Goal: Task Accomplishment & Management: Use online tool/utility

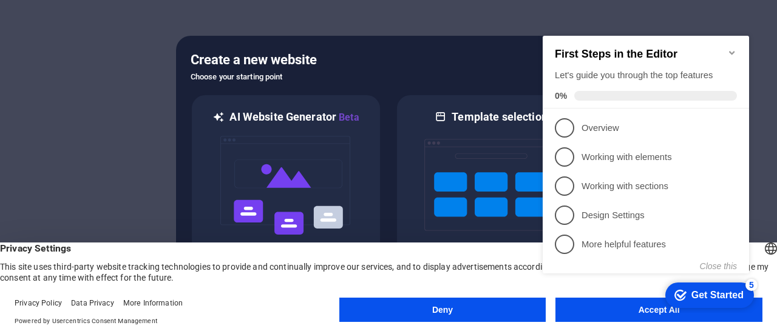
click div "checkmark Get Started 5 First Steps in the Editor Let's guide you through the t…"
click at [687, 302] on div "checkmark Get Started 5" at bounding box center [708, 296] width 69 height 12
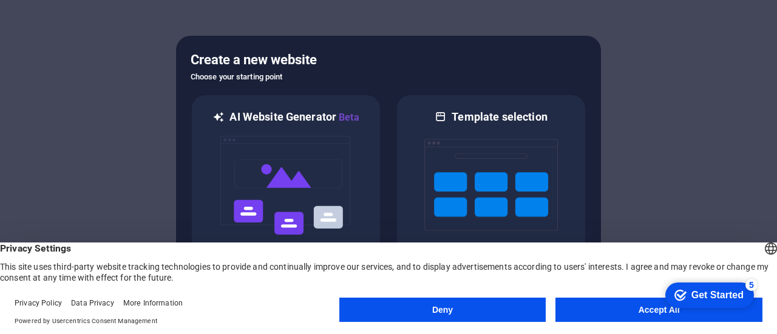
click at [640, 310] on button "Accept All" at bounding box center [658, 310] width 207 height 24
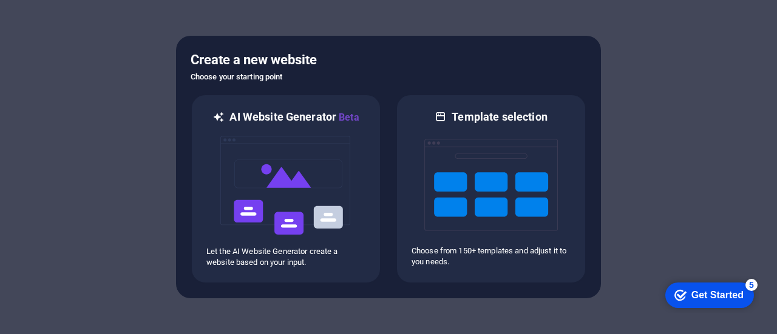
click at [703, 297] on div "Get Started" at bounding box center [717, 295] width 52 height 11
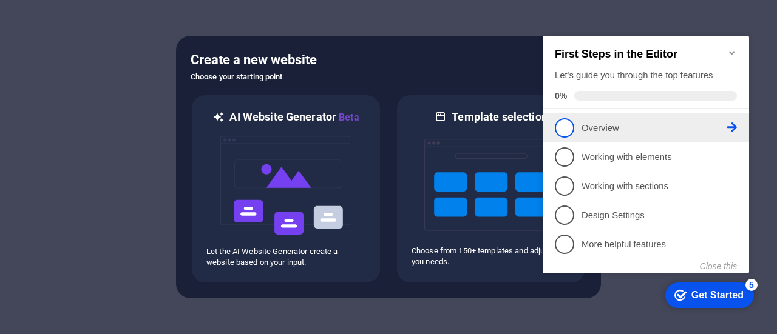
click at [583, 137] on li "1 Overview - incomplete" at bounding box center [646, 128] width 206 height 29
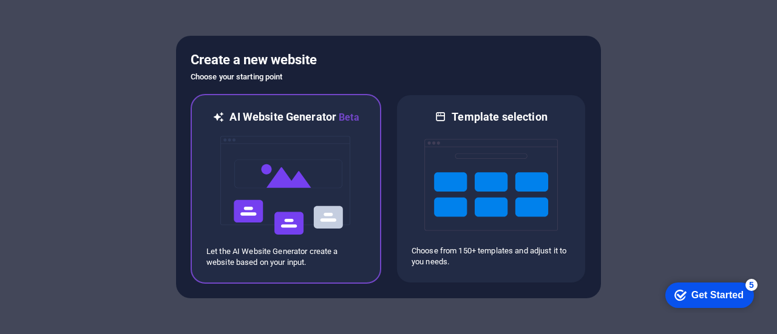
click at [301, 181] on img at bounding box center [286, 185] width 134 height 121
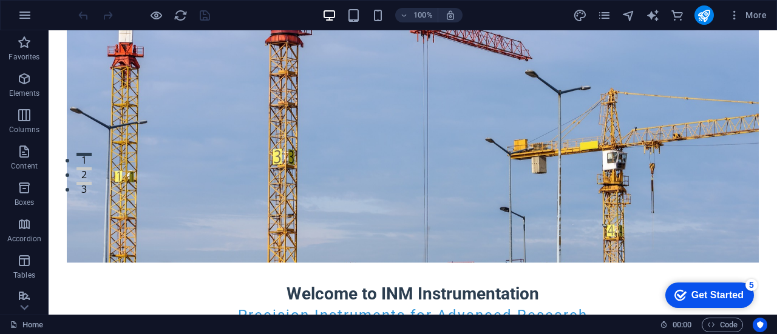
scroll to position [143, 0]
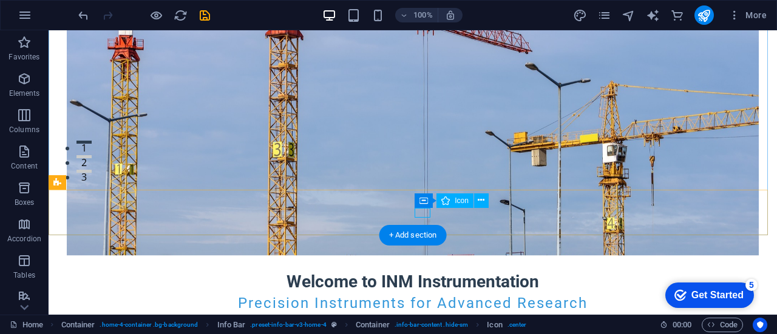
click at [410, 236] on div "+ Add section" at bounding box center [412, 235] width 67 height 21
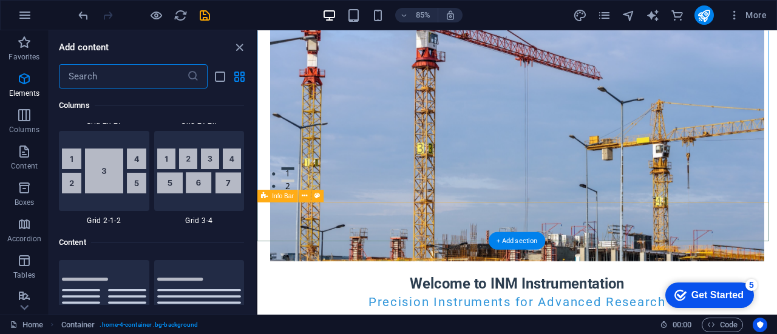
scroll to position [2124, 0]
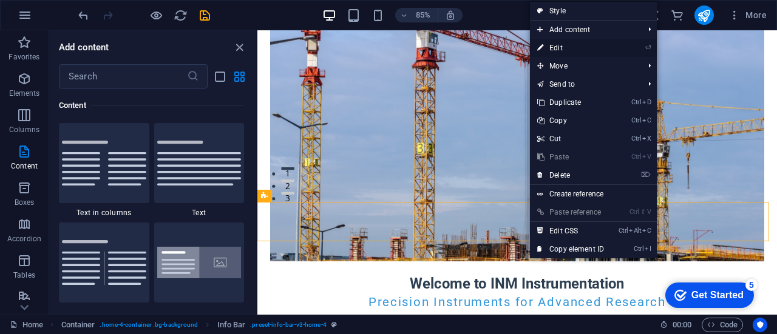
click at [563, 51] on link "⏎ Edit" at bounding box center [570, 48] width 81 height 18
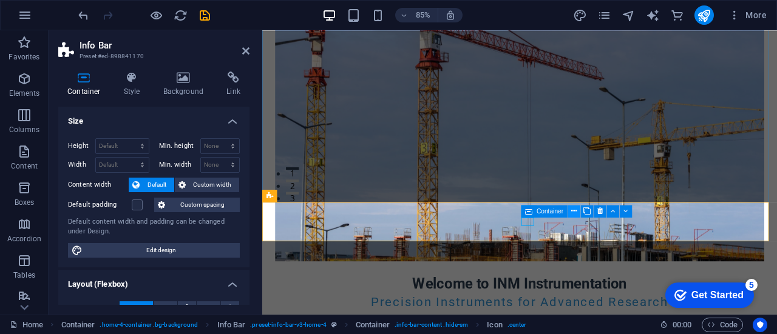
click at [574, 211] on icon at bounding box center [573, 211] width 5 height 11
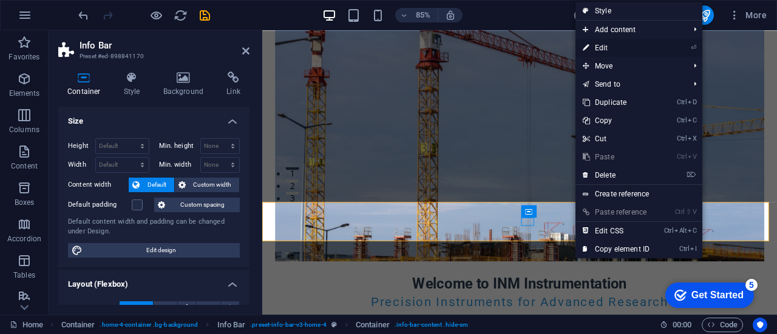
click at [611, 49] on link "⏎ Edit" at bounding box center [615, 48] width 81 height 18
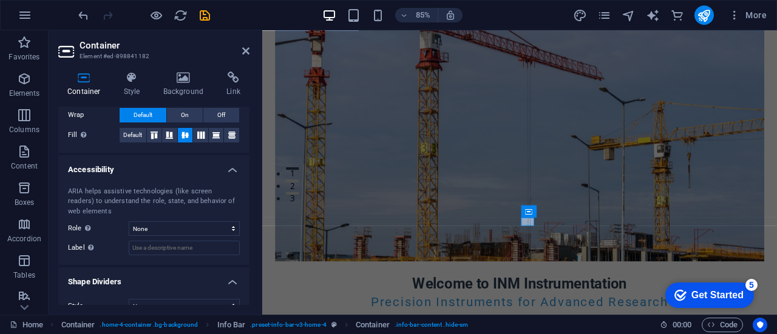
scroll to position [291, 0]
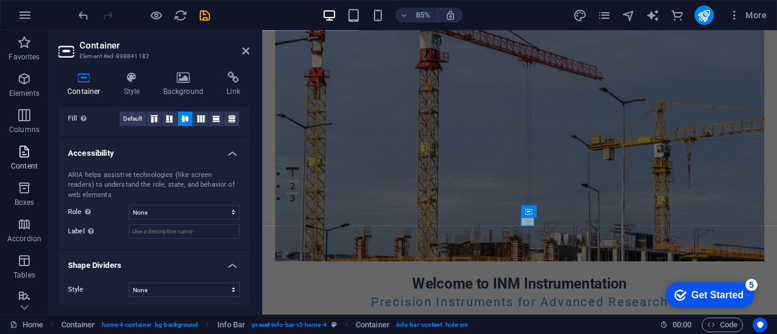
click at [26, 160] on span "Content" at bounding box center [24, 158] width 49 height 29
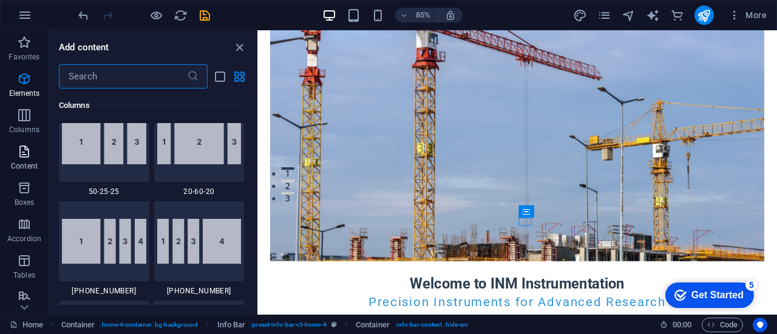
scroll to position [2124, 0]
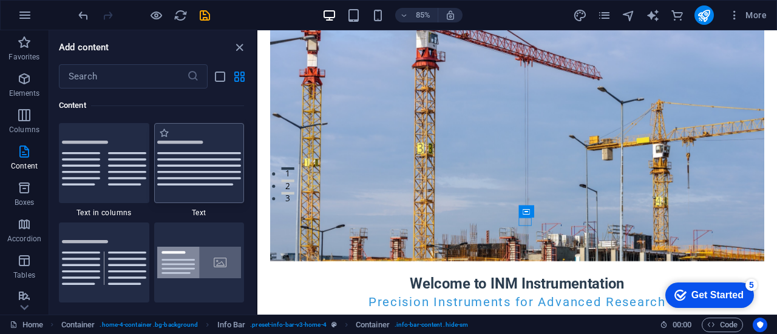
click at [199, 184] on img at bounding box center [199, 163] width 84 height 45
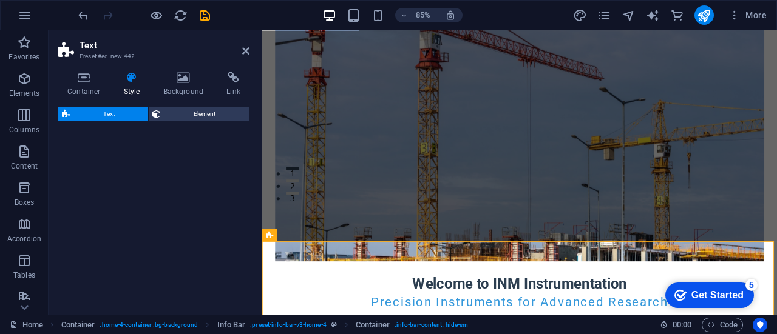
select select "preset-text-v2-default"
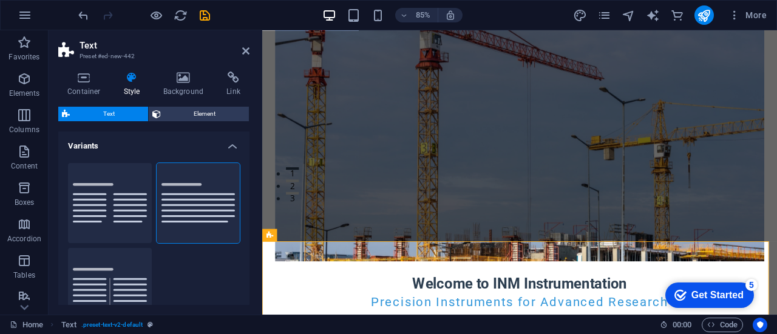
drag, startPoint x: 251, startPoint y: 158, endPoint x: 249, endPoint y: 191, distance: 32.9
click at [249, 191] on div "Container Style Background Link Size Height Default px rem % vh vw Min. height …" at bounding box center [154, 188] width 211 height 253
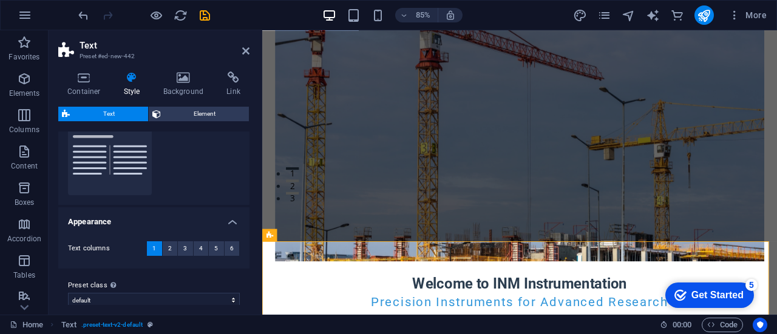
scroll to position [144, 0]
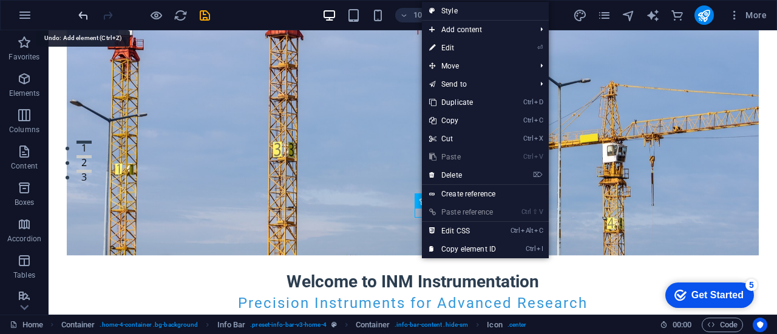
click at [81, 15] on icon "undo" at bounding box center [83, 15] width 14 height 14
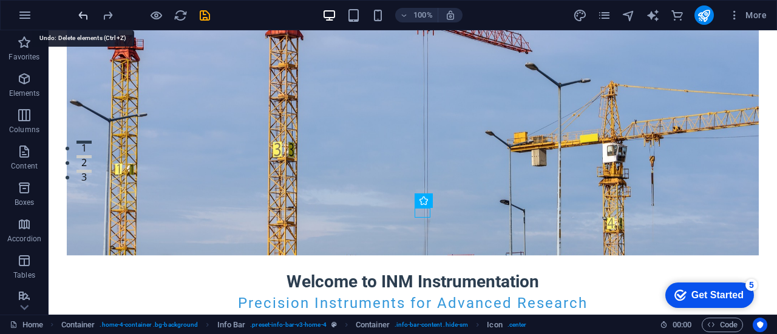
click at [81, 15] on icon "undo" at bounding box center [83, 15] width 14 height 14
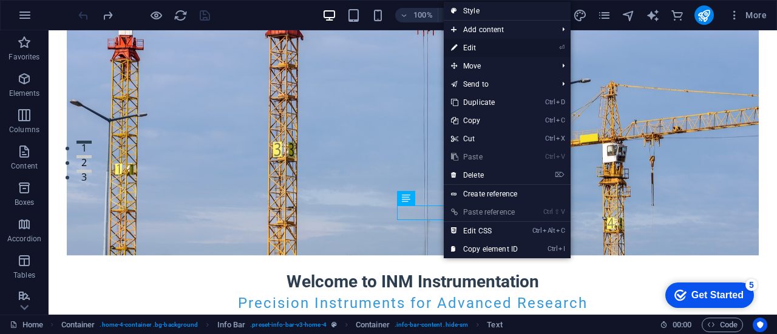
click at [481, 53] on link "⏎ Edit" at bounding box center [484, 48] width 81 height 18
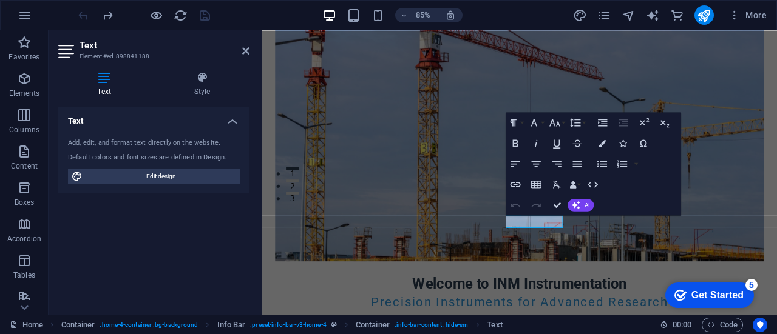
click at [102, 80] on icon at bounding box center [104, 78] width 92 height 12
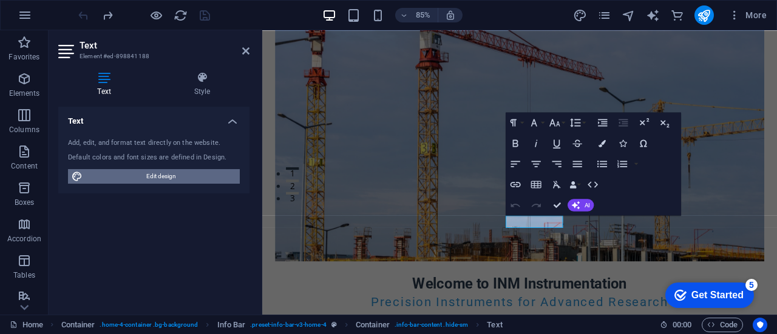
drag, startPoint x: 120, startPoint y: 174, endPoint x: 123, endPoint y: 300, distance: 126.3
click at [120, 174] on span "Edit design" at bounding box center [161, 176] width 150 height 15
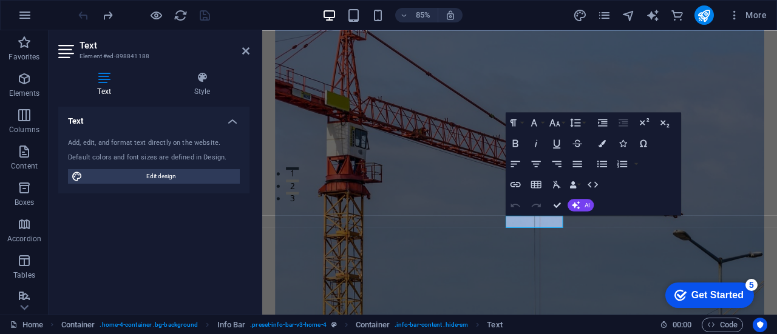
select select "px"
select select "200"
select select "px"
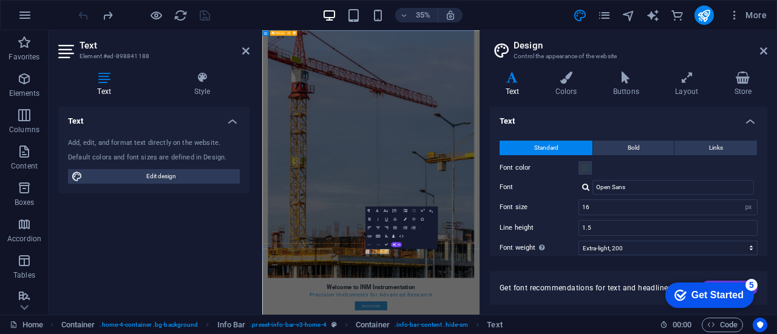
drag, startPoint x: 767, startPoint y: 151, endPoint x: 768, endPoint y: 178, distance: 26.7
click at [768, 178] on div "Variants Text Colors Buttons Layout Store Text Standard Bold Links Font color F…" at bounding box center [628, 188] width 297 height 253
drag, startPoint x: 768, startPoint y: 178, endPoint x: 628, endPoint y: 101, distance: 159.7
click at [628, 101] on div "Variants Text Colors Buttons Layout Store Text Standard Bold Links Font color F…" at bounding box center [628, 188] width 297 height 253
click at [760, 47] on icon at bounding box center [763, 51] width 7 height 10
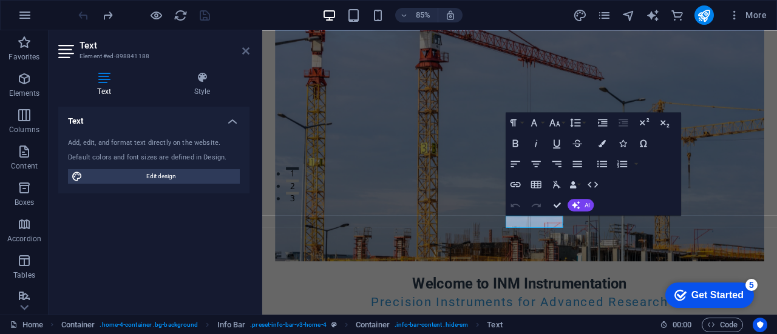
click at [245, 52] on icon at bounding box center [245, 51] width 7 height 10
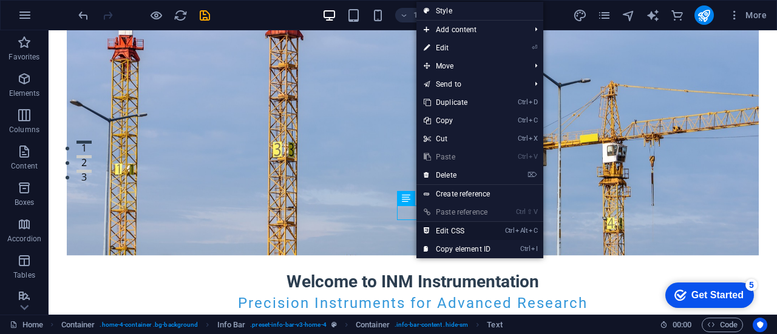
click at [461, 228] on link "Ctrl Alt C Edit CSS" at bounding box center [456, 231] width 81 height 18
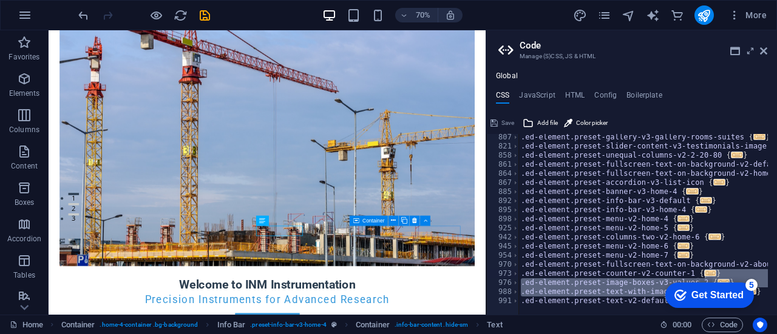
scroll to position [0, 19]
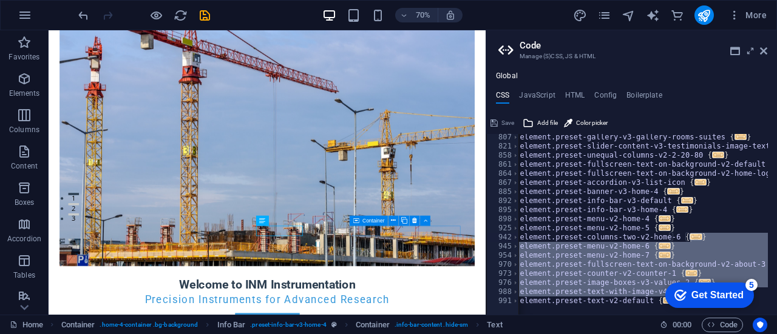
drag, startPoint x: 773, startPoint y: 297, endPoint x: 776, endPoint y: 240, distance: 57.1
click at [776, 240] on div at bounding box center [771, 220] width 12 height 172
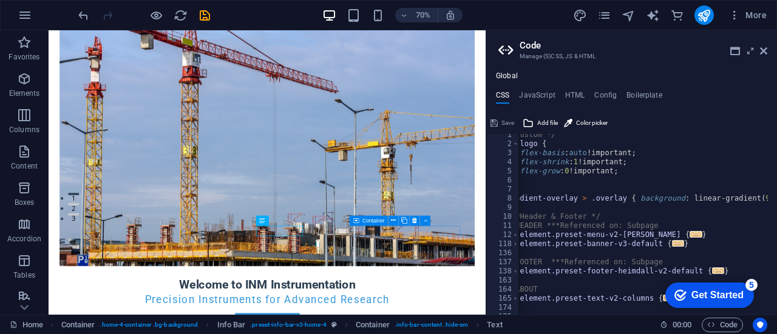
scroll to position [0, 0]
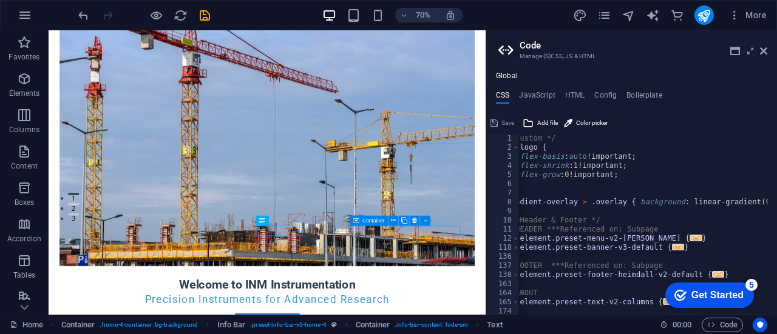
click at [767, 50] on aside "Code Manage (S)CSS, JS & HTML Global CSS JavaScript HTML Config Boilerplate /* …" at bounding box center [631, 172] width 291 height 285
click at [763, 50] on icon at bounding box center [763, 51] width 7 height 10
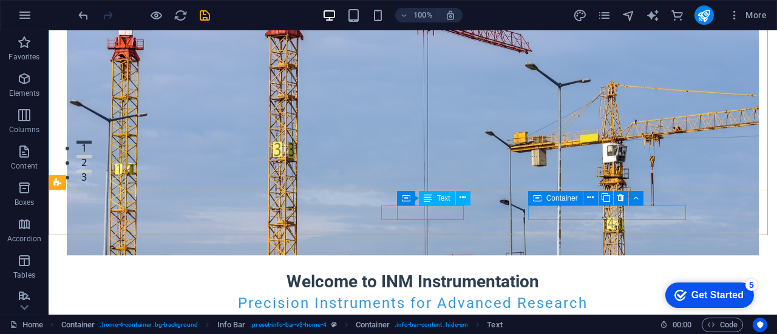
click at [442, 198] on span "Text" at bounding box center [443, 198] width 13 height 7
click at [464, 198] on icon at bounding box center [463, 198] width 7 height 13
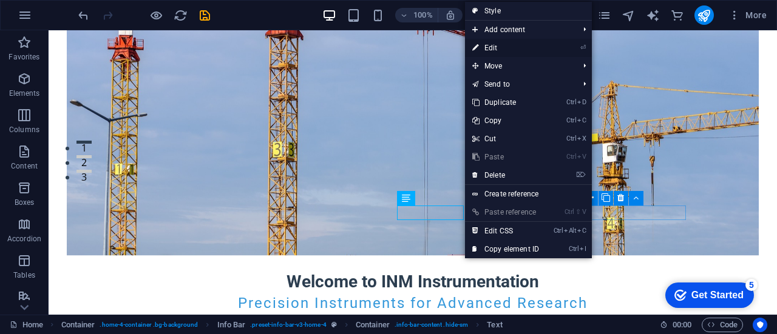
click at [513, 47] on link "⏎ Edit" at bounding box center [505, 48] width 81 height 18
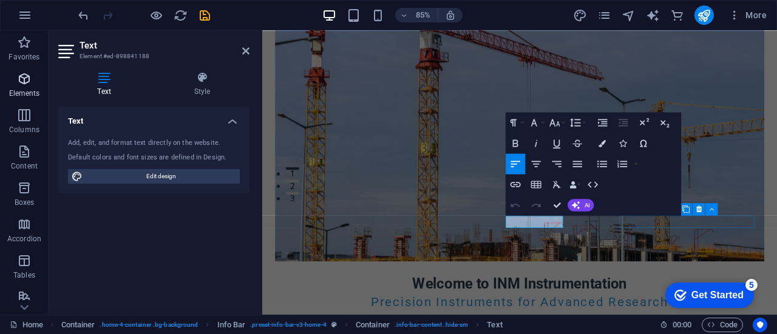
click at [29, 81] on icon "button" at bounding box center [24, 79] width 15 height 15
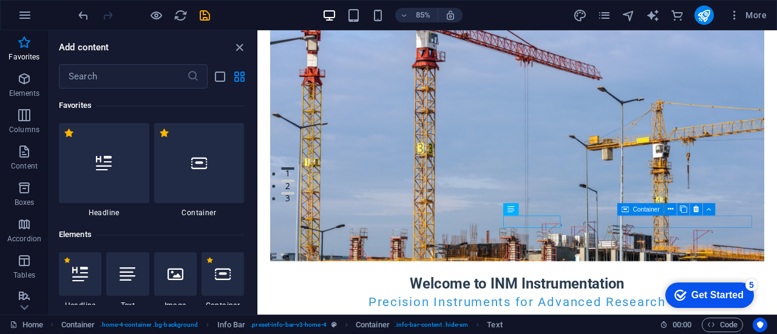
click at [255, 94] on div "Add content ​ Favorites 1 Star Headline 1 Star Container Elements 1 Star Headli…" at bounding box center [152, 172] width 207 height 285
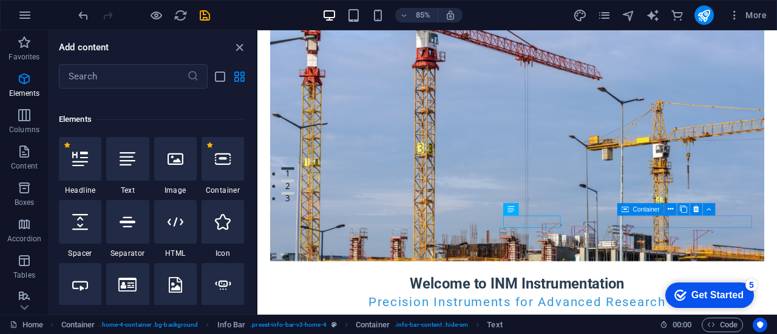
scroll to position [138, 0]
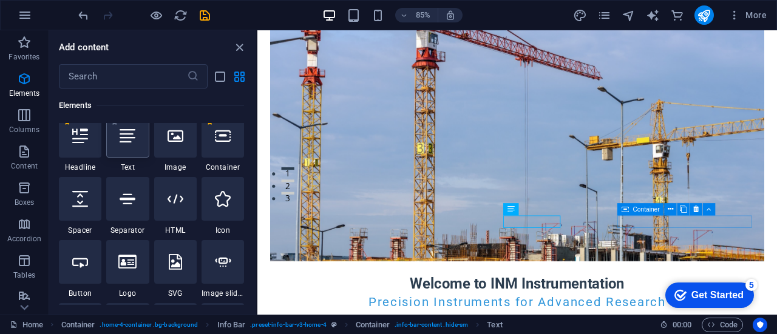
click at [129, 145] on div at bounding box center [127, 136] width 42 height 44
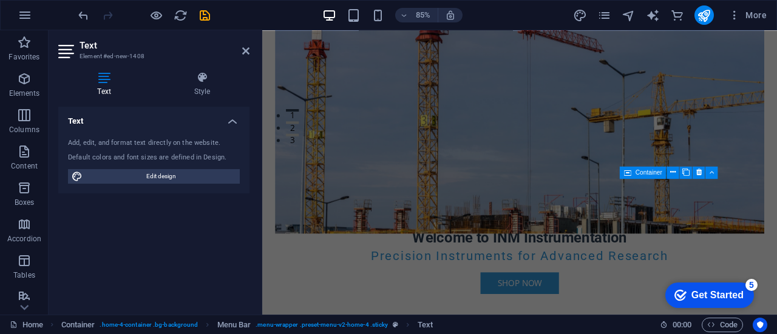
scroll to position [219, 0]
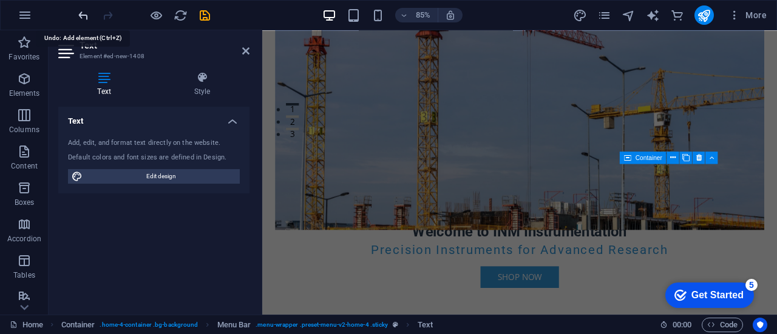
click at [77, 16] on icon "undo" at bounding box center [83, 15] width 14 height 14
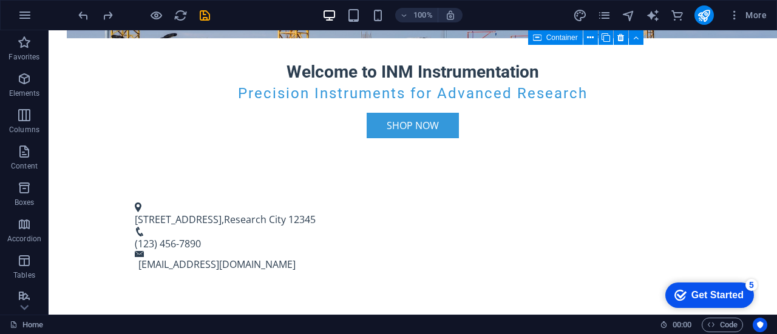
scroll to position [361, 0]
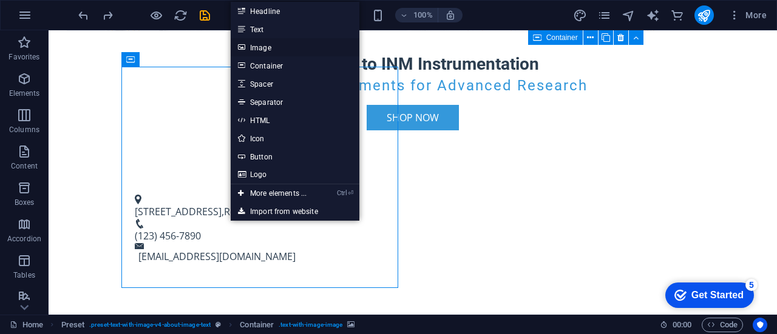
click at [266, 49] on link "Image" at bounding box center [295, 47] width 129 height 18
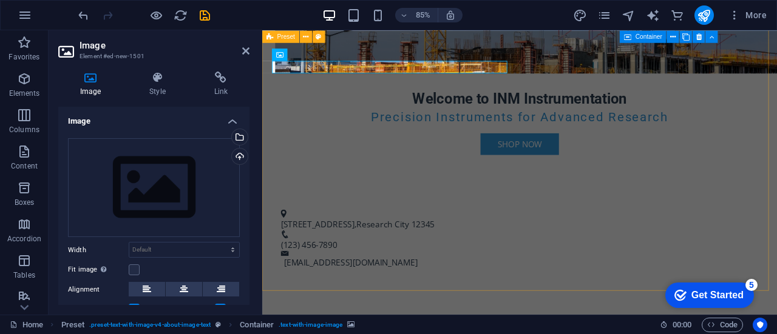
scroll to position [404, 0]
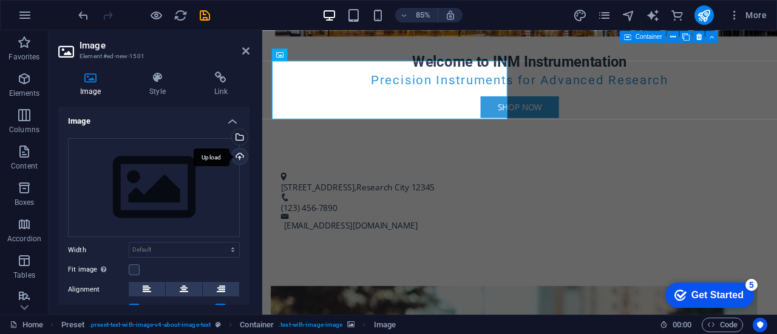
click at [242, 157] on div "Upload" at bounding box center [238, 158] width 18 height 18
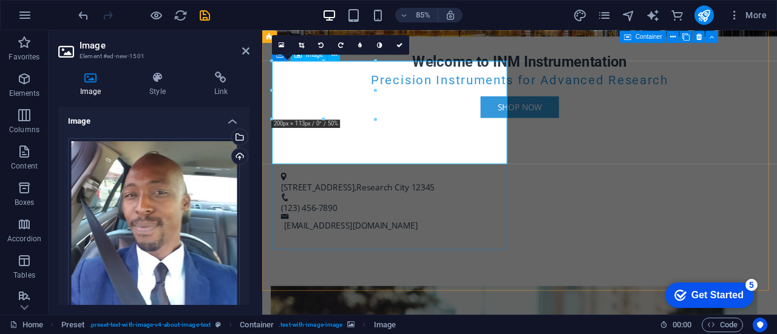
drag, startPoint x: 637, startPoint y: 148, endPoint x: 500, endPoint y: 141, distance: 137.4
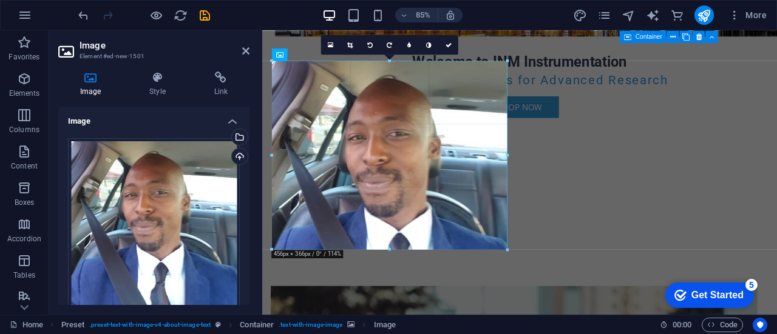
drag, startPoint x: 373, startPoint y: 117, endPoint x: 316, endPoint y: 281, distance: 173.9
type input "456"
select select "px"
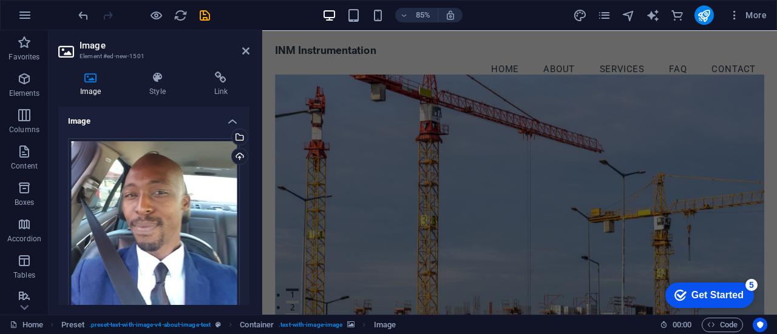
click at [558, 186] on figure at bounding box center [564, 235] width 575 height 305
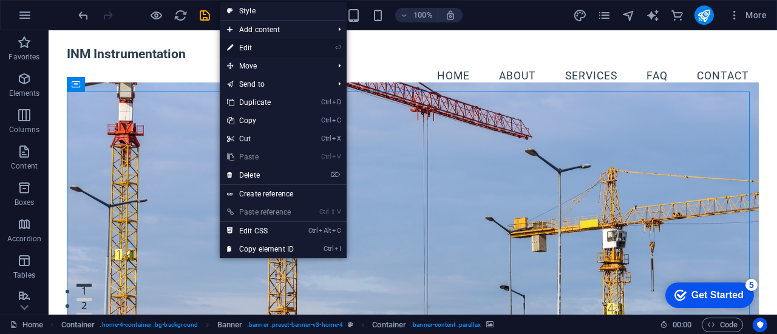
click at [251, 48] on link "⏎ Edit" at bounding box center [260, 48] width 81 height 18
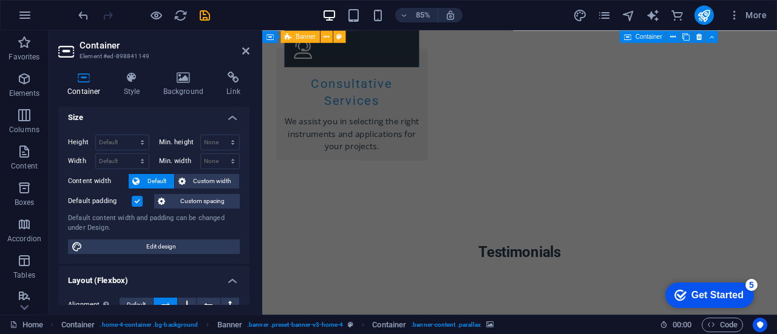
scroll to position [2398, 0]
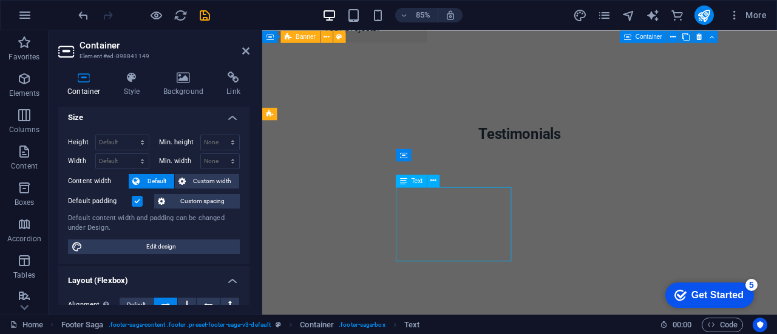
scroll to position [2355, 0]
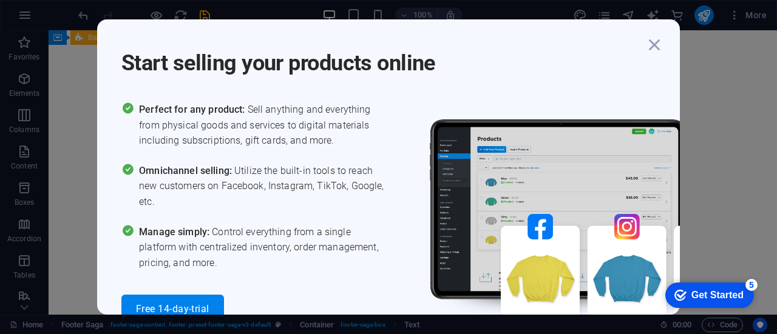
click at [336, 222] on div "Perfect for any product: Sell anything and everything from physical goods and s…" at bounding box center [254, 213] width 267 height 222
click at [658, 49] on icon "button" at bounding box center [654, 45] width 22 height 22
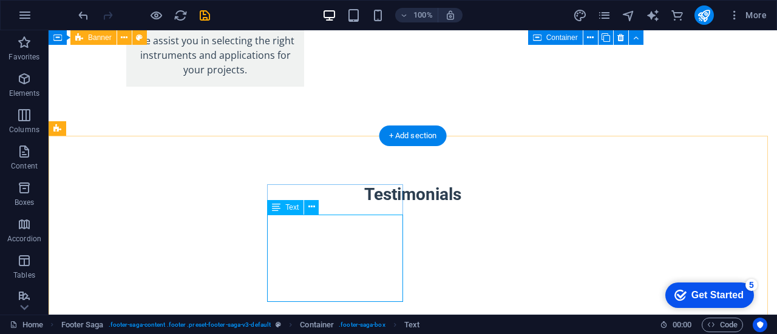
click at [288, 208] on span "Text" at bounding box center [291, 207] width 13 height 7
click at [314, 208] on icon at bounding box center [311, 207] width 7 height 13
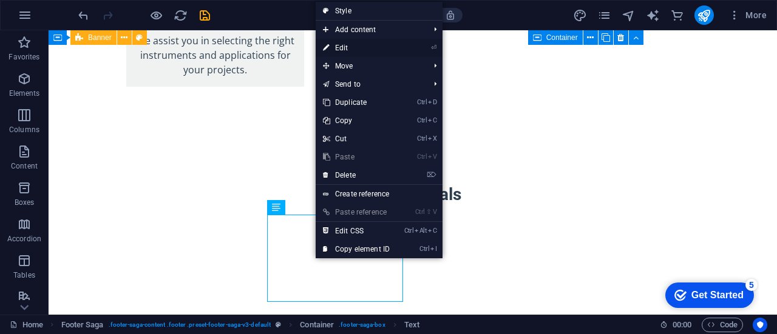
click at [353, 45] on link "⏎ Edit" at bounding box center [356, 48] width 81 height 18
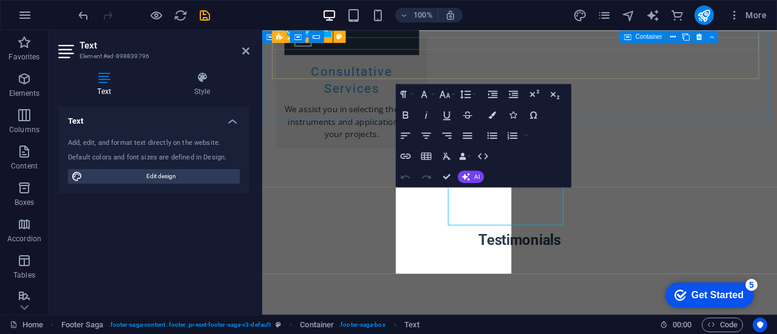
scroll to position [2398, 0]
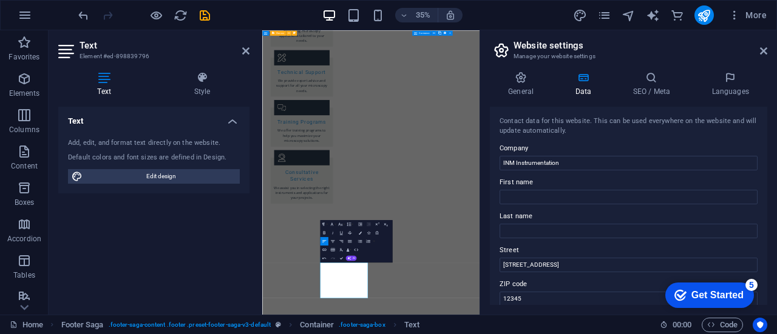
scroll to position [2326, 0]
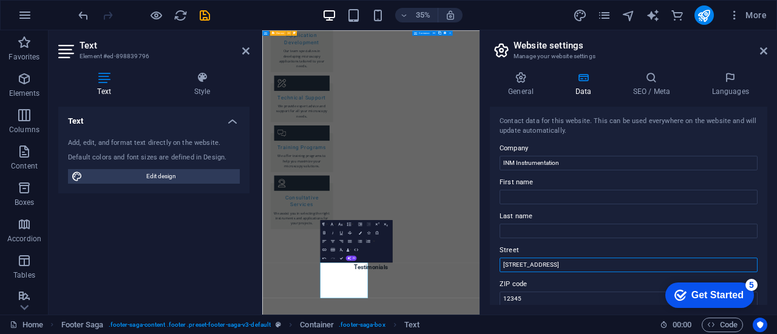
click at [556, 269] on input "[STREET_ADDRESS]" at bounding box center [629, 265] width 258 height 15
type input "[STREET_ADDRESS]"
drag, startPoint x: 767, startPoint y: 163, endPoint x: 767, endPoint y: 175, distance: 11.5
click at [767, 175] on div "General Data SEO / Meta Languages Website name [DOMAIN_NAME] Logo Drag files he…" at bounding box center [628, 188] width 297 height 253
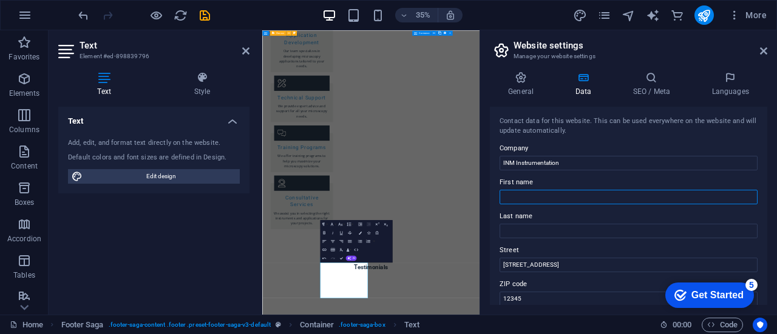
click at [543, 198] on input "First name" at bounding box center [629, 197] width 258 height 15
type input "Itumeleng"
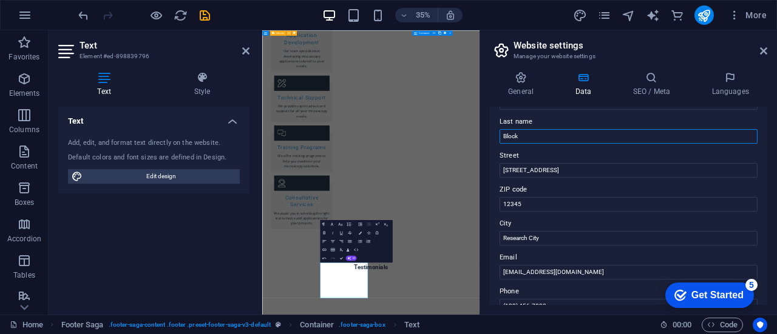
scroll to position [97, 0]
type input "Block"
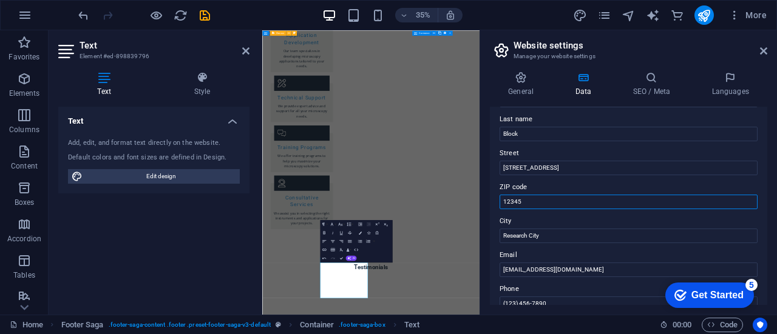
click at [528, 200] on input "12345" at bounding box center [629, 202] width 258 height 15
type input "1"
type input "0122"
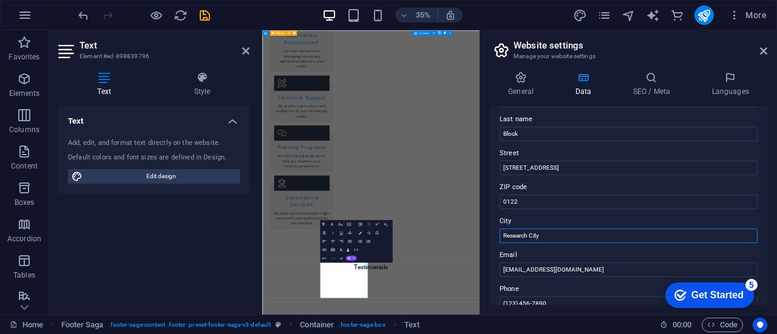
click at [554, 235] on input "Research City" at bounding box center [629, 236] width 258 height 15
type input "R"
type input "Mamelodi"
drag, startPoint x: 764, startPoint y: 191, endPoint x: 771, endPoint y: 206, distance: 16.0
click at [771, 206] on div "General Data SEO / Meta Languages Website name [DOMAIN_NAME] Logo Drag files he…" at bounding box center [628, 188] width 297 height 253
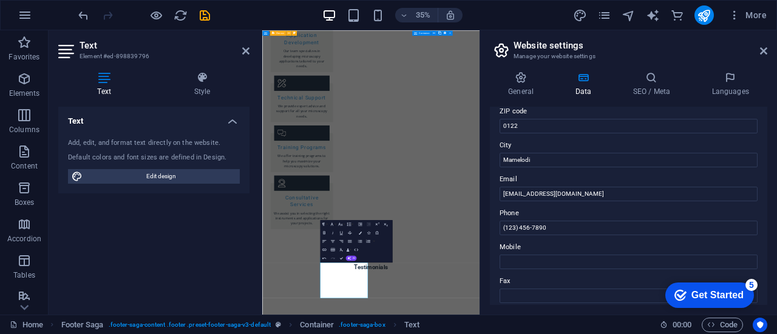
scroll to position [177, 0]
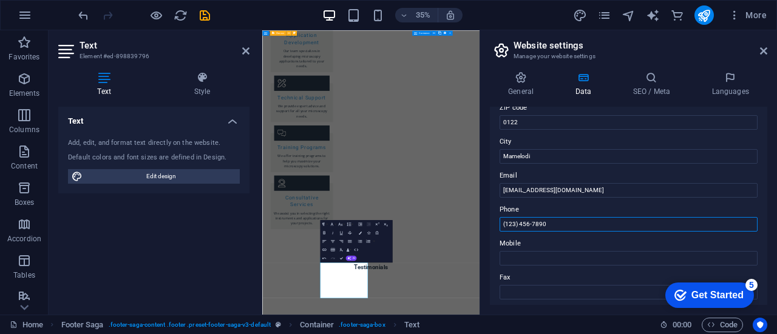
click at [551, 224] on input "(123) 456-7890" at bounding box center [629, 224] width 258 height 15
type input "[PHONE_NUMBER]"
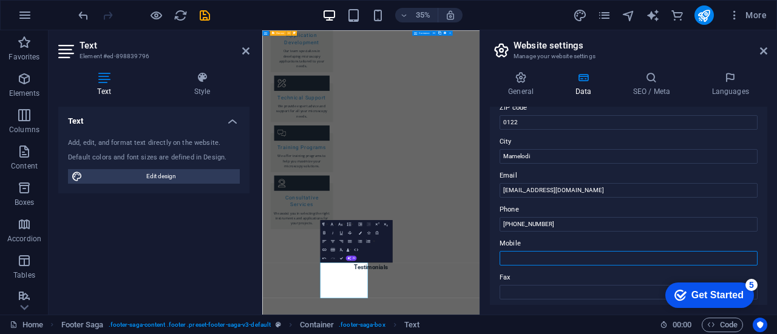
click at [540, 257] on input "Mobile" at bounding box center [629, 258] width 258 height 15
type input "+"
type input "[PHONE_NUMBER]"
click at [764, 190] on div "Contact data for this website. This can be used everywhere on the website and w…" at bounding box center [628, 206] width 277 height 198
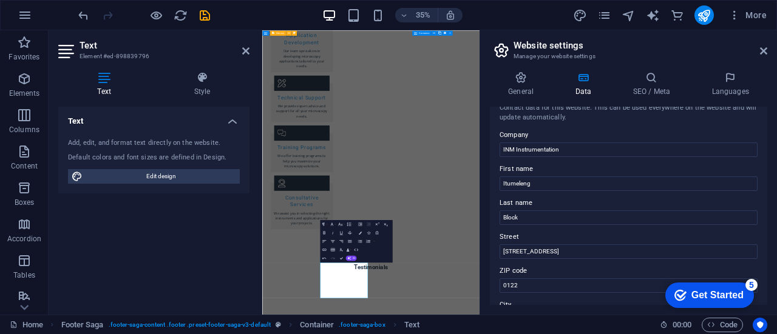
scroll to position [0, 0]
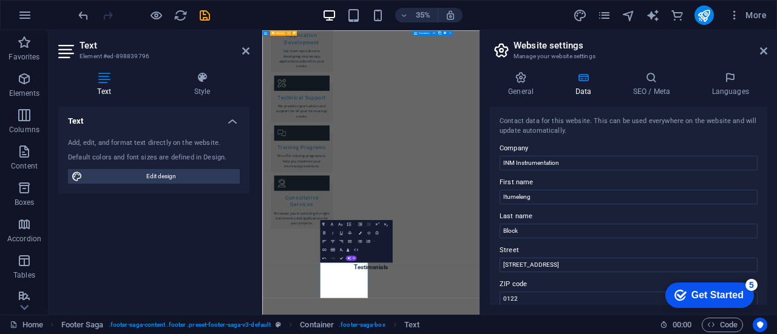
click at [691, 56] on h3 "Manage your website settings" at bounding box center [628, 56] width 229 height 11
click at [765, 52] on icon at bounding box center [763, 51] width 7 height 10
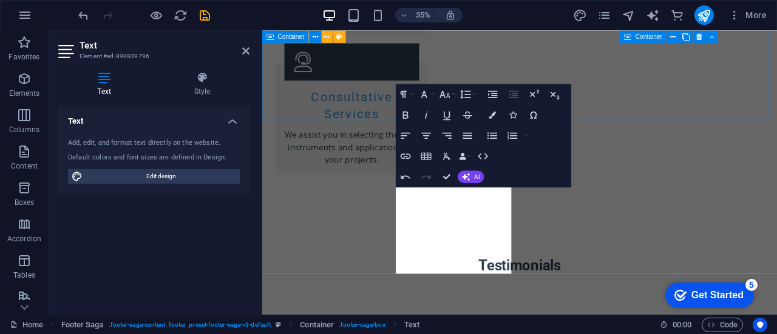
scroll to position [2398, 0]
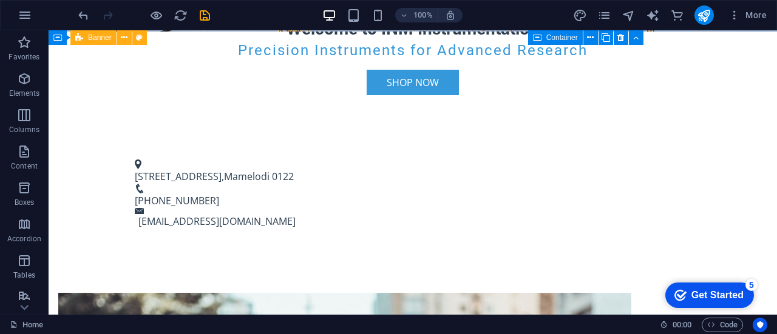
scroll to position [364, 0]
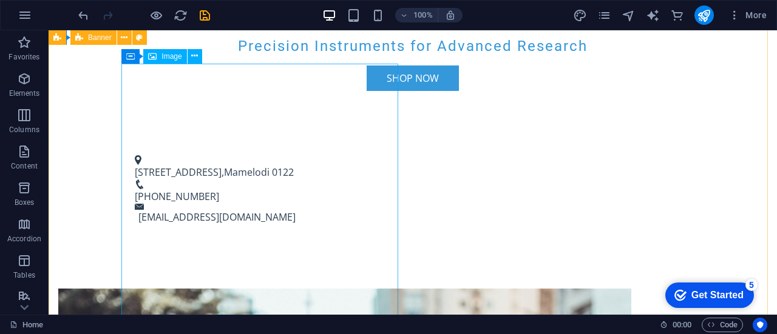
click at [163, 57] on span "Image" at bounding box center [171, 56] width 20 height 7
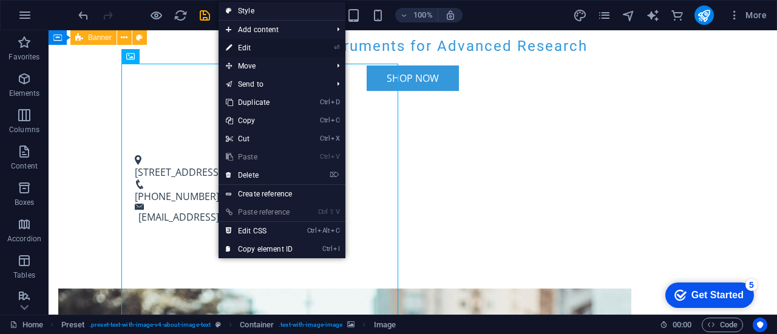
click at [317, 43] on li "⏎ Edit" at bounding box center [282, 48] width 127 height 18
click at [242, 44] on link "⏎ Edit" at bounding box center [259, 48] width 81 height 18
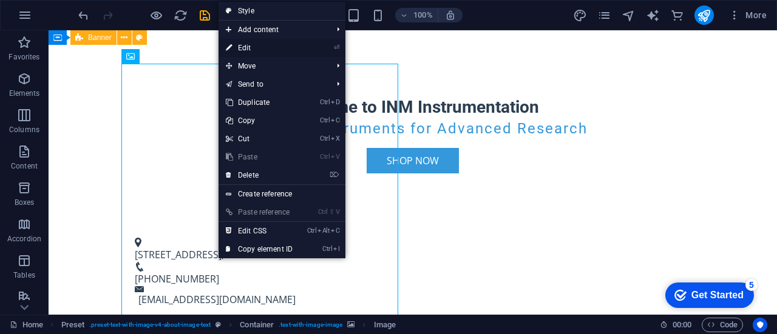
select select "px"
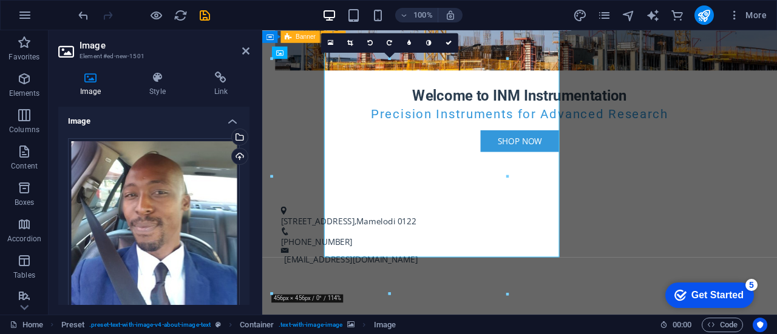
scroll to position [407, 0]
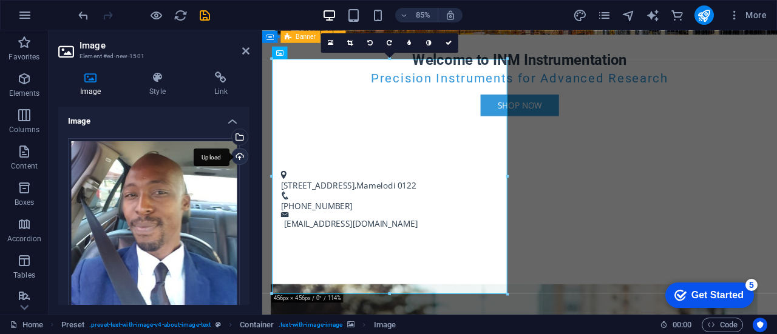
click at [235, 156] on div "Upload" at bounding box center [238, 158] width 18 height 18
click at [177, 211] on div "Drag files here, click to choose files or select files from Files or our free s…" at bounding box center [154, 224] width 172 height 172
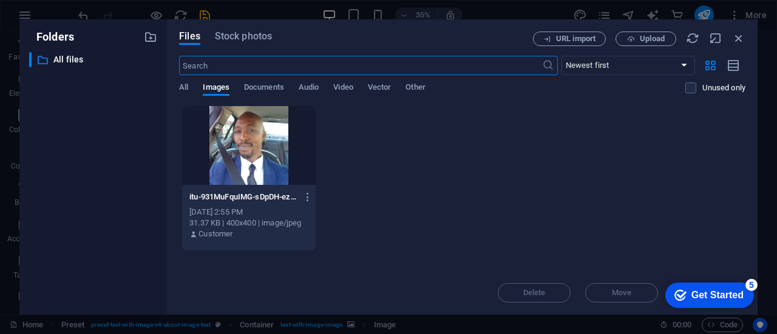
click at [278, 168] on div at bounding box center [249, 145] width 134 height 79
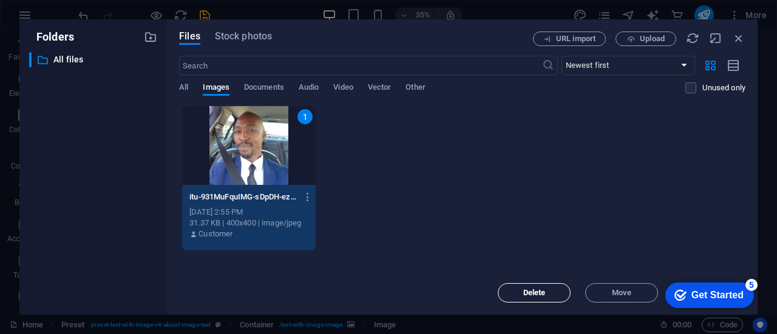
click at [534, 293] on span "Delete" at bounding box center [534, 293] width 22 height 7
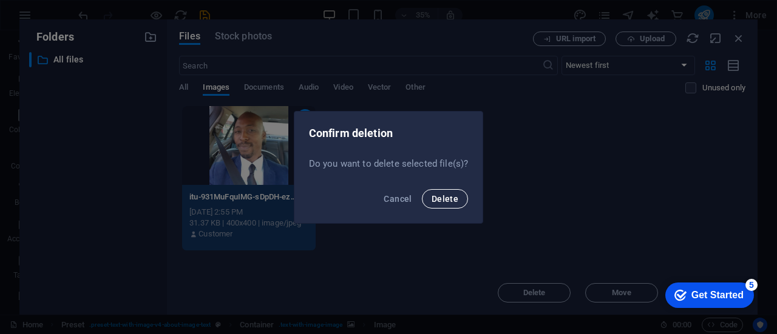
click at [443, 200] on span "Delete" at bounding box center [445, 199] width 27 height 10
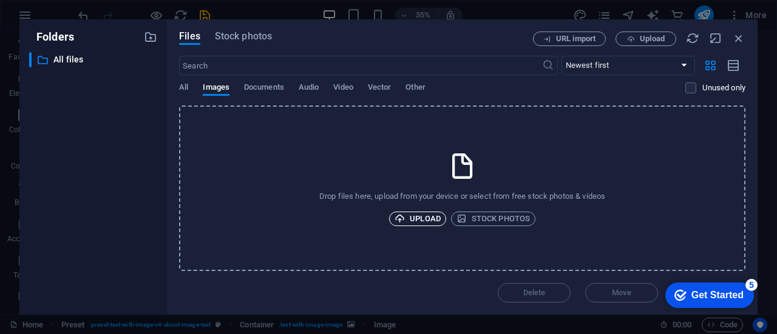
click at [430, 220] on span "Upload" at bounding box center [418, 219] width 46 height 15
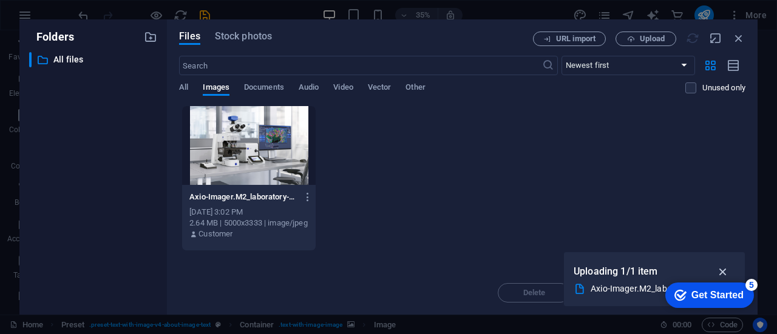
click at [721, 272] on icon "button" at bounding box center [723, 271] width 14 height 13
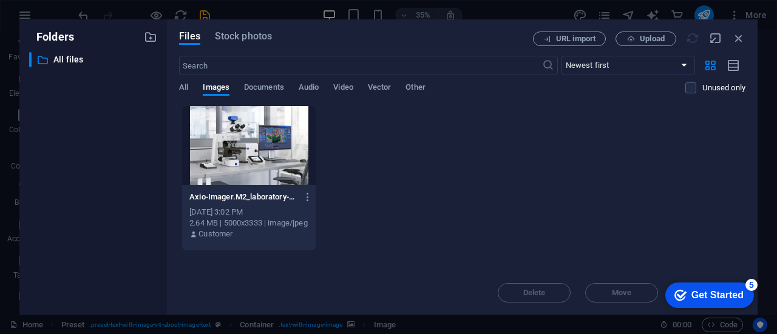
click at [557, 194] on div "Axio-Imager.M2_laboratory-LlmyUIT36asZ2_VMfS9CfA.jpg Axio-Imager.M2_laboratory-…" at bounding box center [462, 179] width 566 height 146
click at [586, 202] on div "Axio-Imager.M2_laboratory-LlmyUIT36asZ2_VMfS9CfA.jpg Axio-Imager.M2_laboratory-…" at bounding box center [462, 179] width 566 height 146
click at [741, 38] on icon "button" at bounding box center [738, 38] width 13 height 13
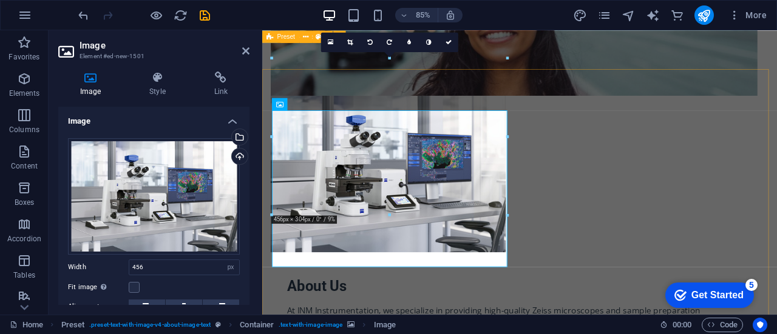
scroll to position [407, 0]
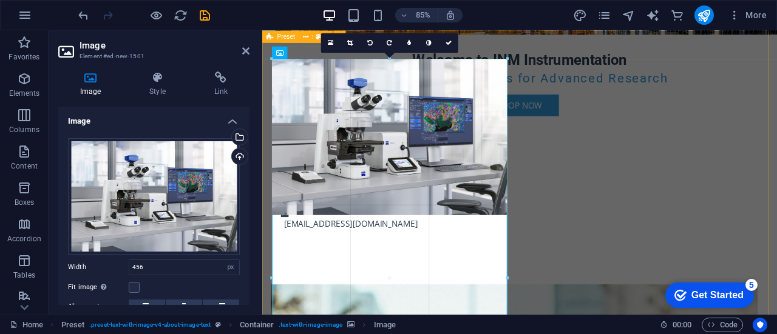
drag, startPoint x: 506, startPoint y: 215, endPoint x: 509, endPoint y: 118, distance: 97.8
click at [509, 118] on div "Drag here to replace the existing content. Press “Ctrl” if you want to create a…" at bounding box center [519, -1] width 515 height 631
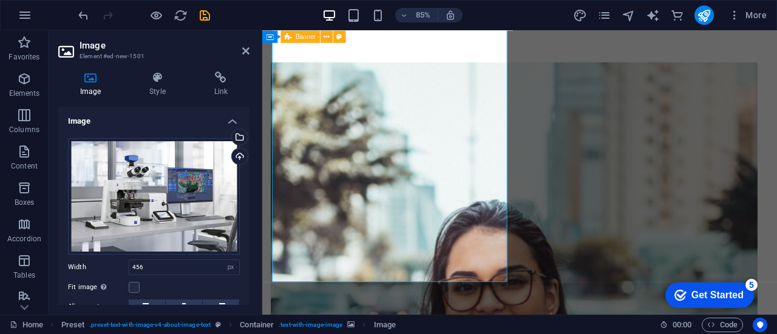
drag, startPoint x: 863, startPoint y: 102, endPoint x: 1039, endPoint y: 146, distance: 181.5
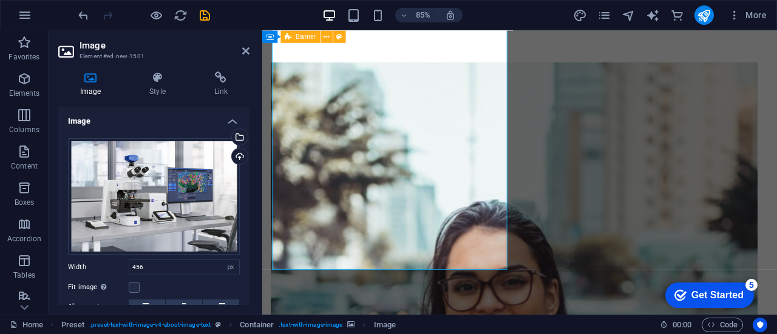
scroll to position [675, 0]
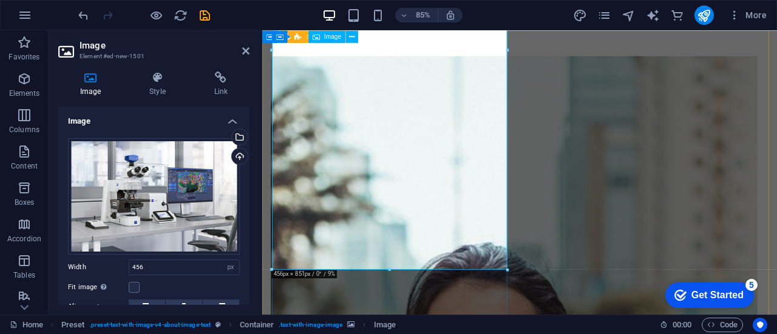
drag, startPoint x: 654, startPoint y: 302, endPoint x: 416, endPoint y: 121, distance: 298.9
drag, startPoint x: 653, startPoint y: 298, endPoint x: 403, endPoint y: 112, distance: 311.4
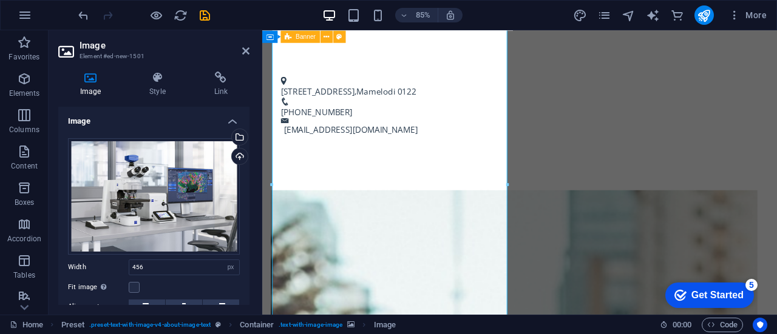
scroll to position [224, 0]
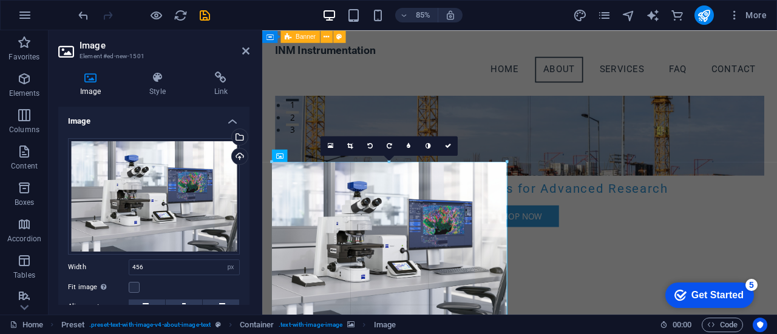
click at [547, 256] on div at bounding box center [641, 255] width 202 height 99
type input "455"
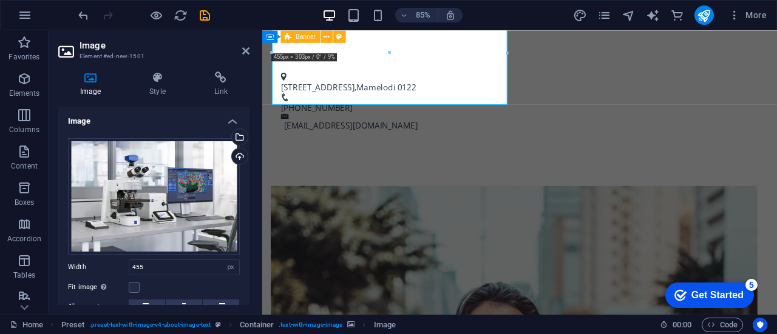
scroll to position [558, 0]
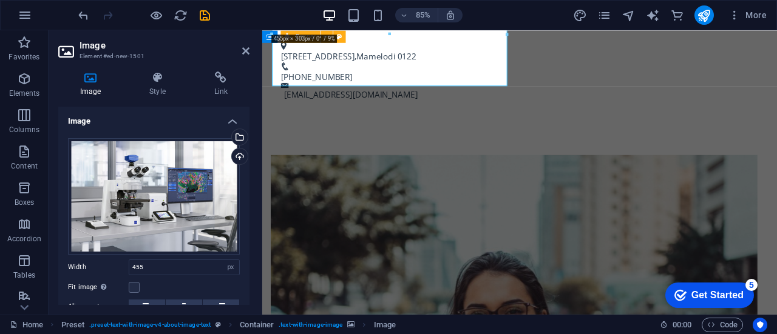
drag, startPoint x: 867, startPoint y: 92, endPoint x: 1039, endPoint y: 144, distance: 179.7
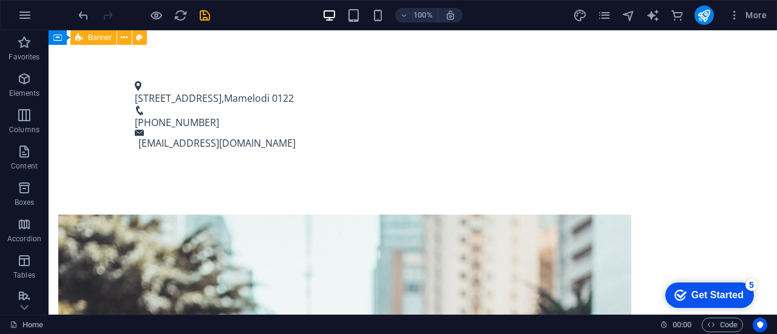
scroll to position [475, 0]
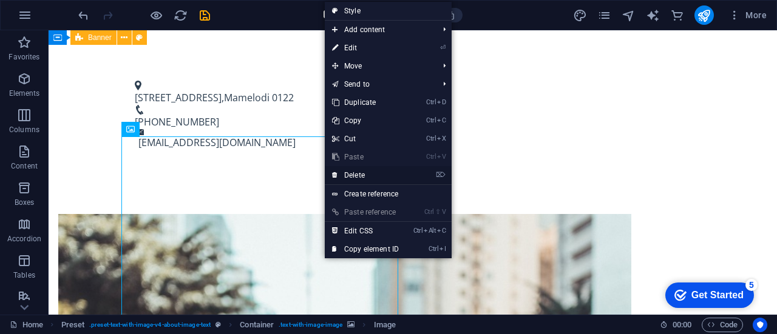
click at [353, 172] on link "⌦ Delete" at bounding box center [365, 175] width 81 height 18
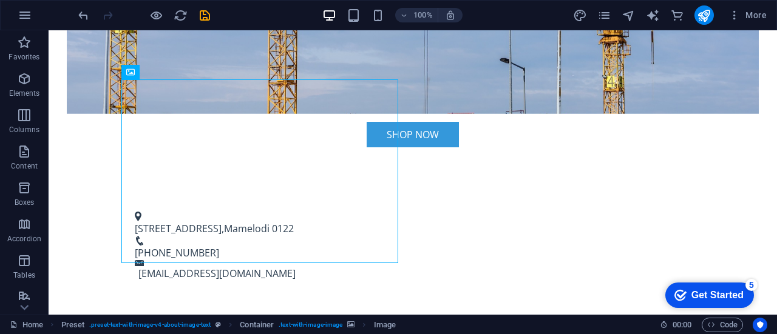
scroll to position [356, 0]
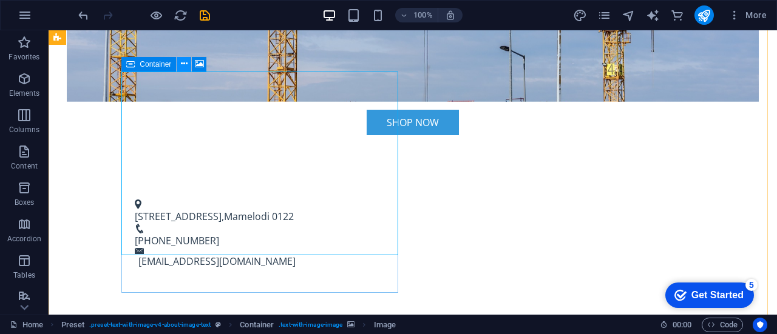
click at [183, 64] on icon at bounding box center [184, 64] width 7 height 13
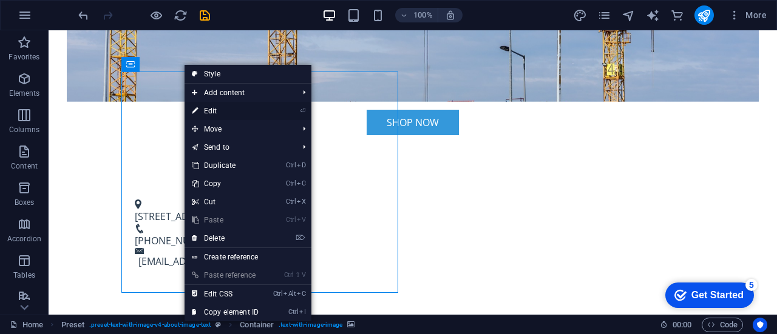
click at [204, 105] on link "⏎ Edit" at bounding box center [225, 111] width 81 height 18
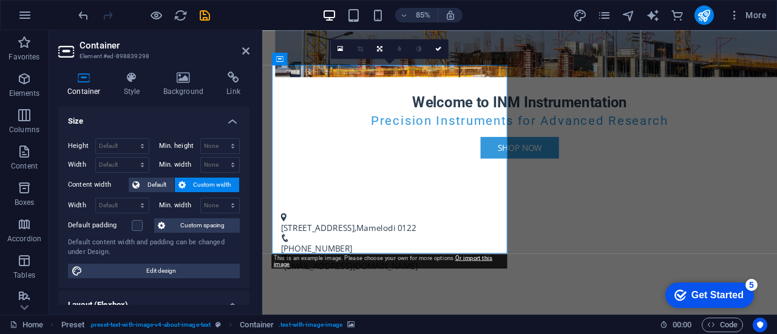
scroll to position [399, 0]
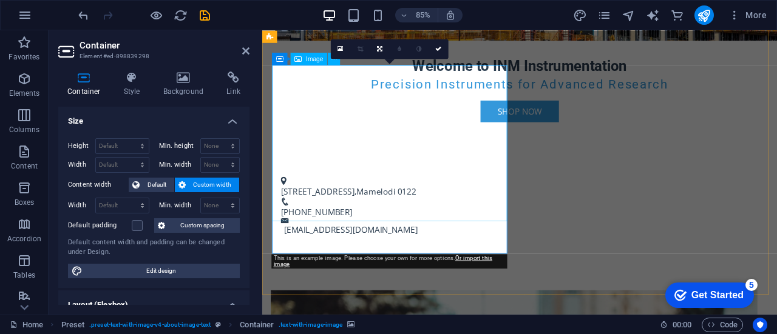
click at [251, 154] on div "Container Style Background Link Size Height Default px rem % vh vw Min. height …" at bounding box center [154, 188] width 211 height 253
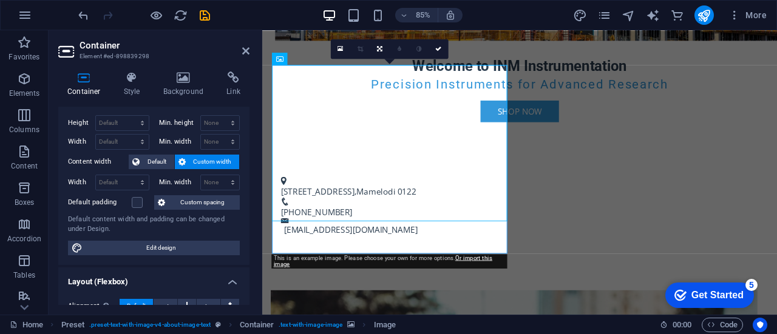
scroll to position [0, 0]
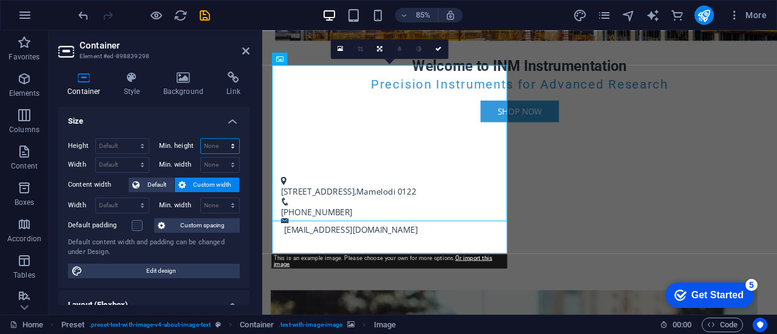
click at [224, 141] on select "None px rem % vh vw" at bounding box center [220, 146] width 39 height 15
click at [131, 143] on select "Default px rem % vh vw" at bounding box center [122, 146] width 53 height 15
click at [231, 143] on select "None px rem % vh vw" at bounding box center [220, 146] width 39 height 15
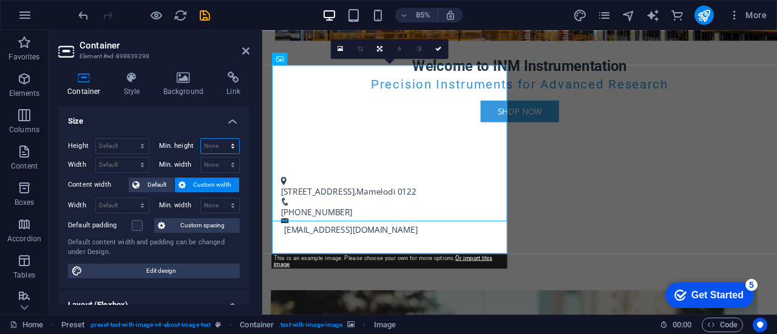
select select "rem"
click at [220, 139] on select "None px rem % vh vw" at bounding box center [220, 146] width 39 height 15
type input "0"
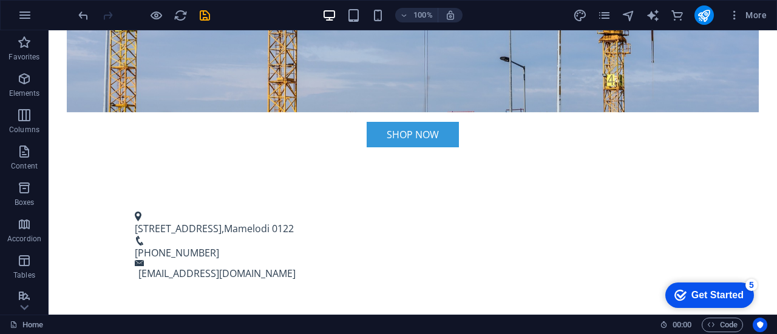
scroll to position [348, 0]
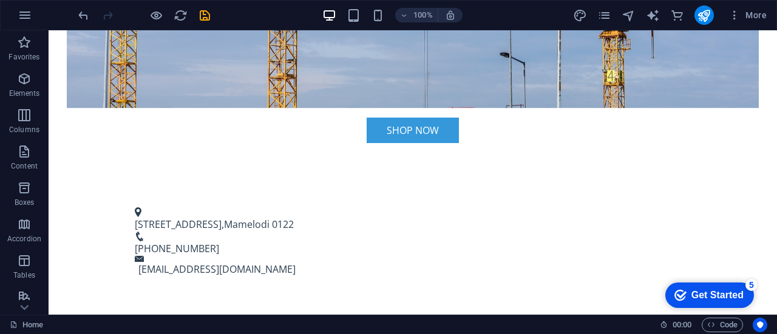
drag, startPoint x: 773, startPoint y: 138, endPoint x: 825, endPoint y: 132, distance: 51.9
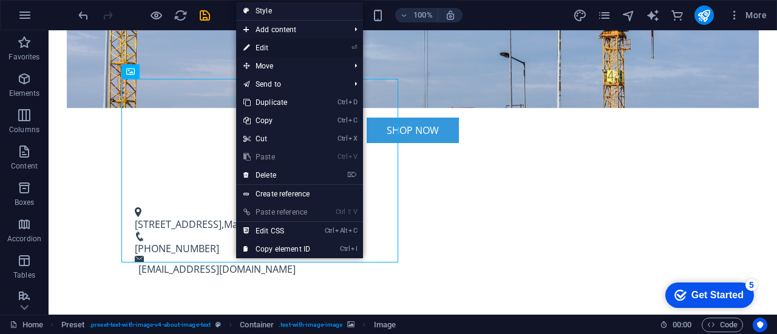
click at [296, 49] on link "⏎ Edit" at bounding box center [276, 48] width 81 height 18
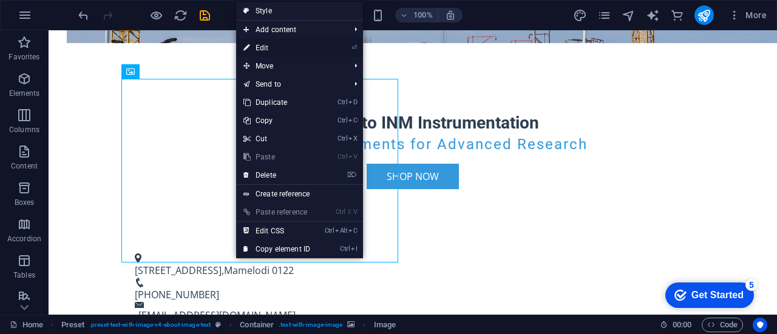
select select "px"
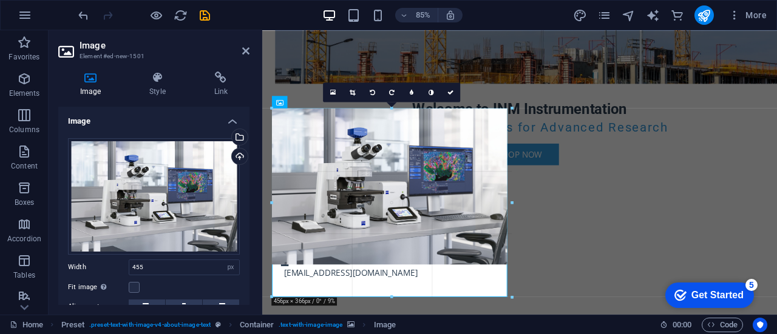
drag, startPoint x: 387, startPoint y: 265, endPoint x: 157, endPoint y: 317, distance: 236.4
type input "456"
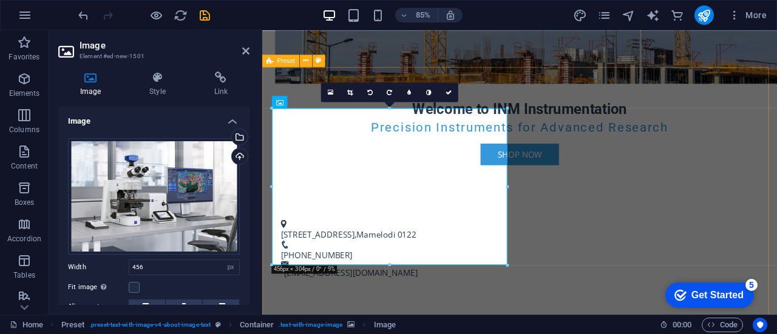
drag, startPoint x: 651, startPoint y: 296, endPoint x: 412, endPoint y: 331, distance: 241.2
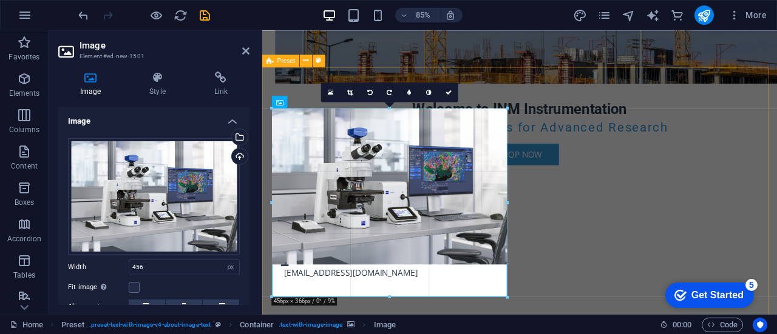
drag, startPoint x: 392, startPoint y: 265, endPoint x: 156, endPoint y: 316, distance: 241.0
click at [395, 299] on div "Drag here to replace the existing content. Press “Ctrl” if you want to create a…" at bounding box center [519, 24] width 515 height 581
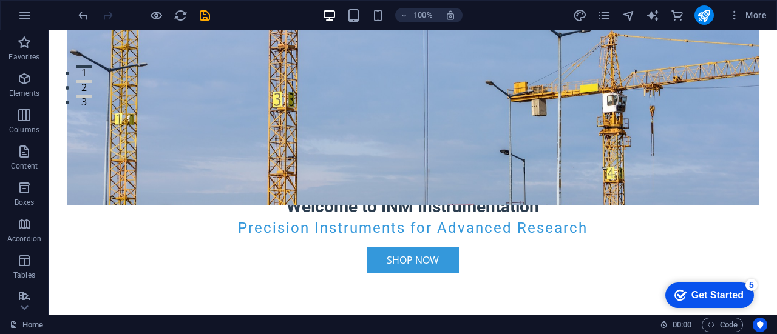
scroll to position [243, 0]
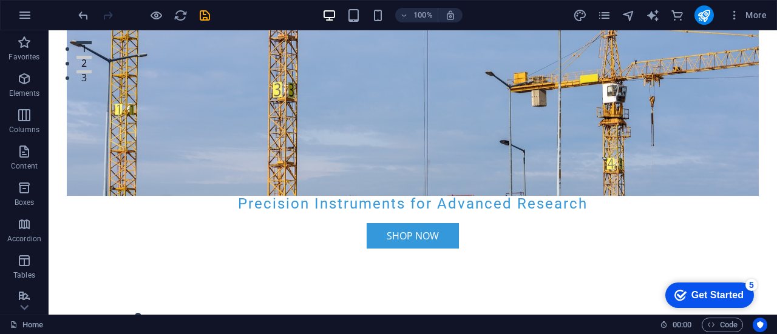
click at [716, 287] on div "checkmark Get Started 5" at bounding box center [709, 295] width 89 height 25
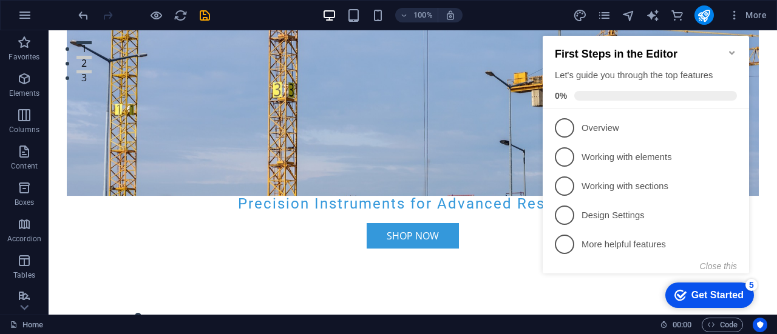
click at [716, 287] on div "checkmark Get Started 5" at bounding box center [709, 295] width 89 height 25
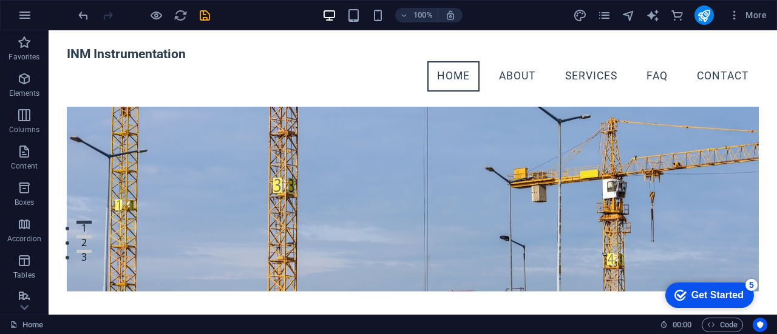
scroll to position [0, 0]
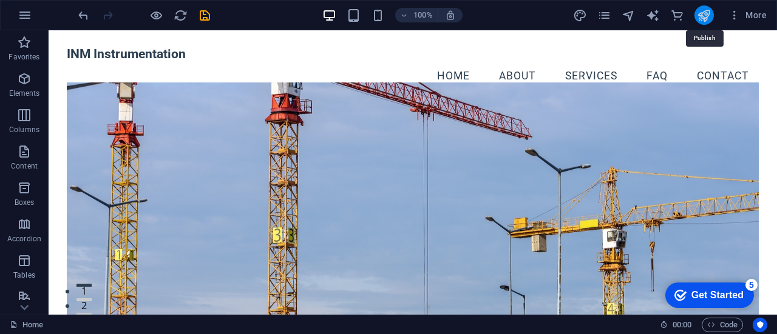
click at [705, 14] on icon "publish" at bounding box center [704, 15] width 14 height 14
